Goal: Navigation & Orientation: Find specific page/section

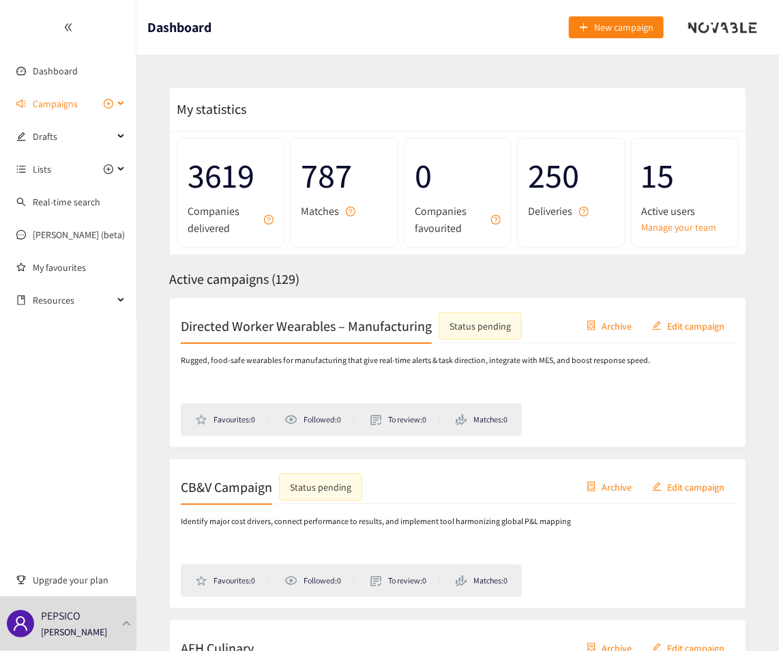
click at [57, 100] on span "Campaigns" at bounding box center [55, 103] width 45 height 27
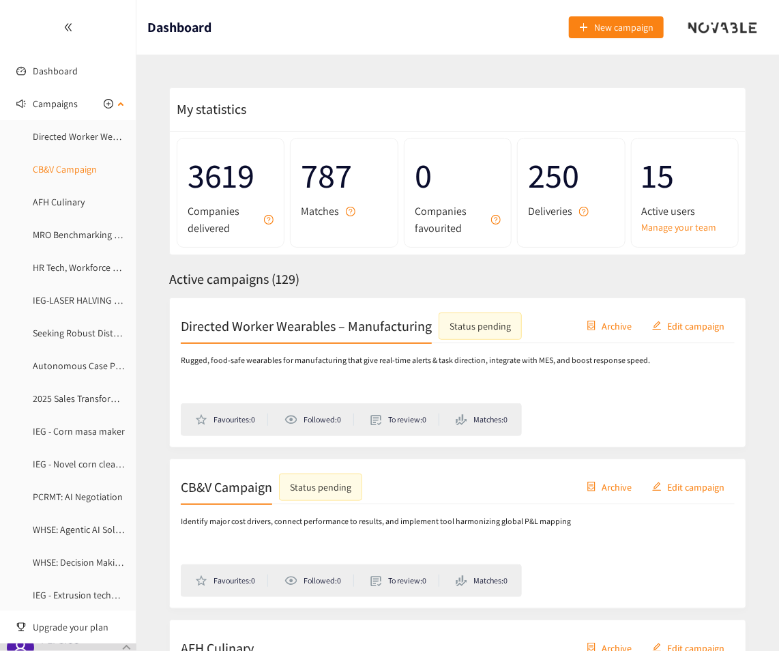
click at [76, 171] on link "CB&V Campaign" at bounding box center [65, 169] width 64 height 12
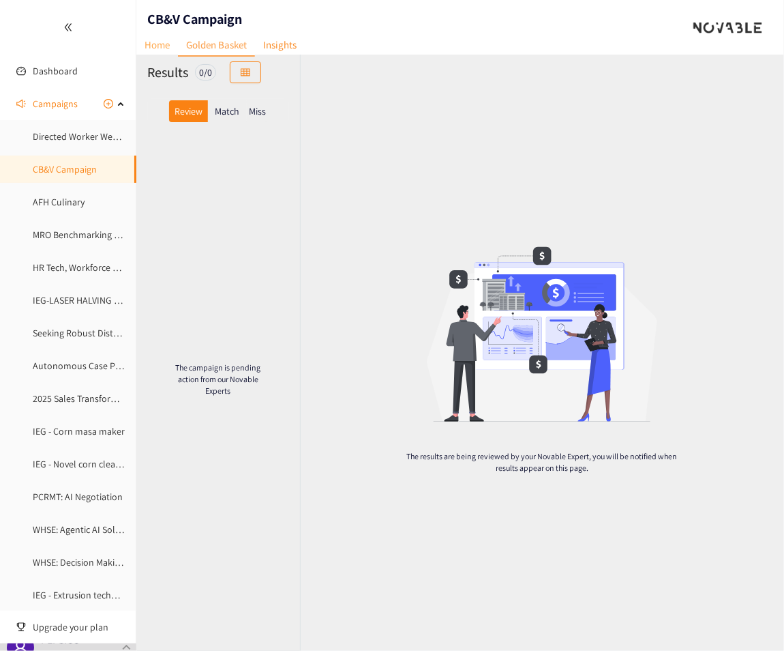
click at [164, 42] on link "Home" at bounding box center [157, 44] width 42 height 21
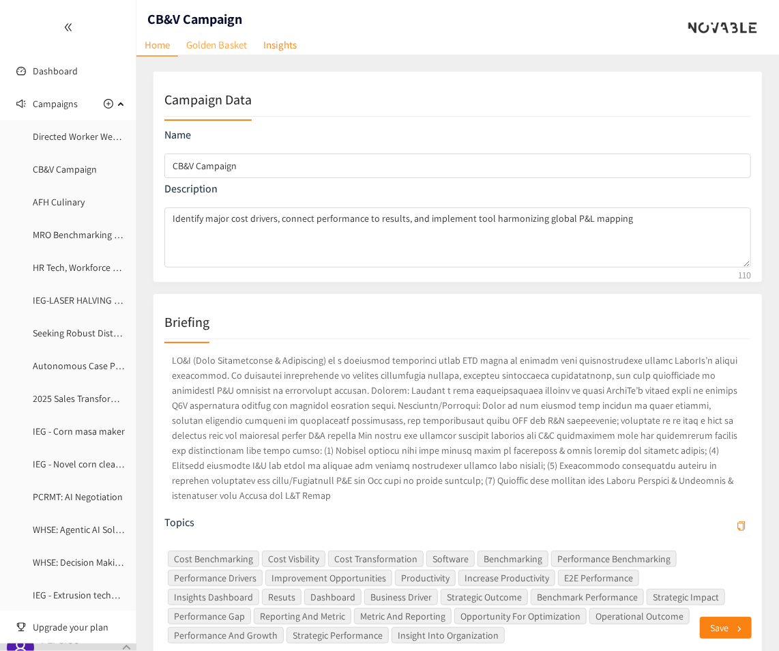
click at [211, 46] on link "Golden Basket" at bounding box center [216, 44] width 77 height 21
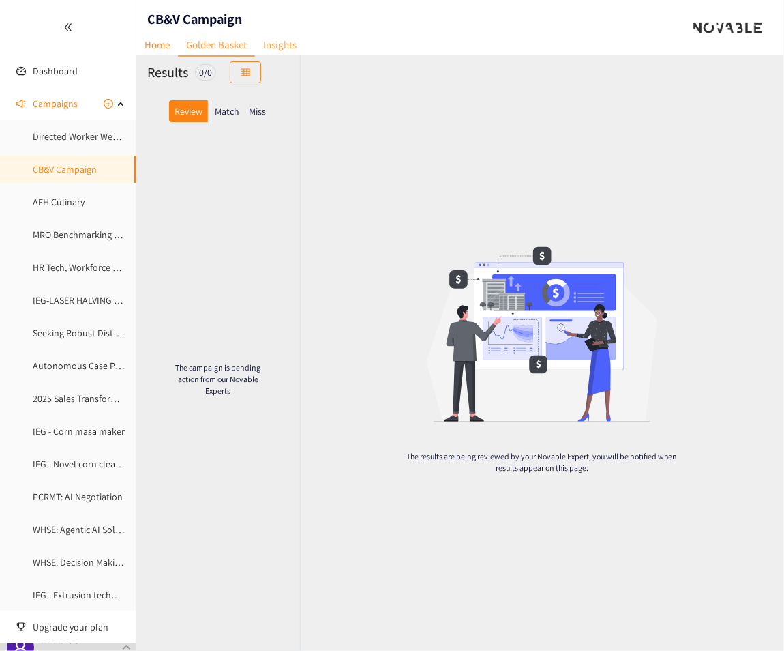
click at [271, 49] on link "Insights" at bounding box center [280, 44] width 50 height 21
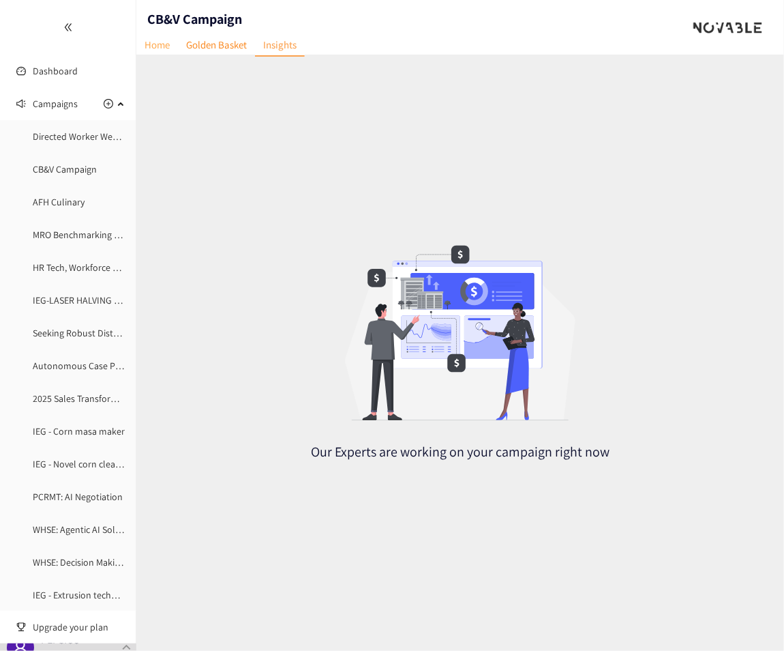
click at [162, 46] on link "Home" at bounding box center [157, 44] width 42 height 21
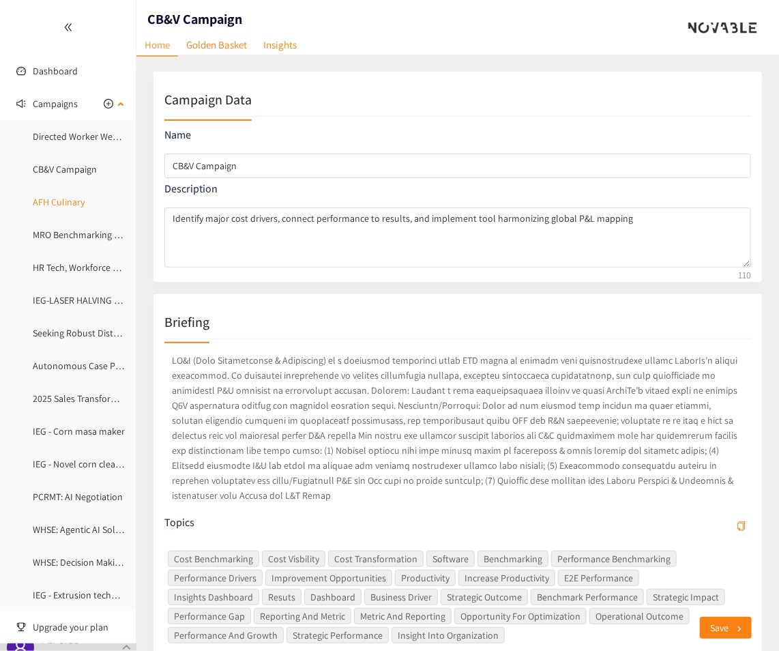
click at [73, 201] on link "AFH Culinary" at bounding box center [59, 202] width 52 height 12
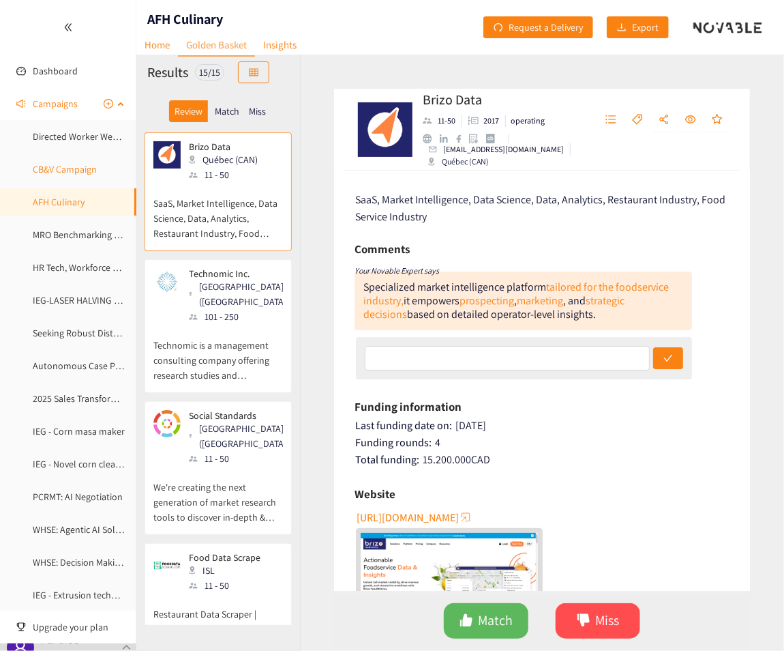
click at [74, 163] on link "CB&V Campaign" at bounding box center [65, 169] width 64 height 12
